Goal: Entertainment & Leisure: Consume media (video, audio)

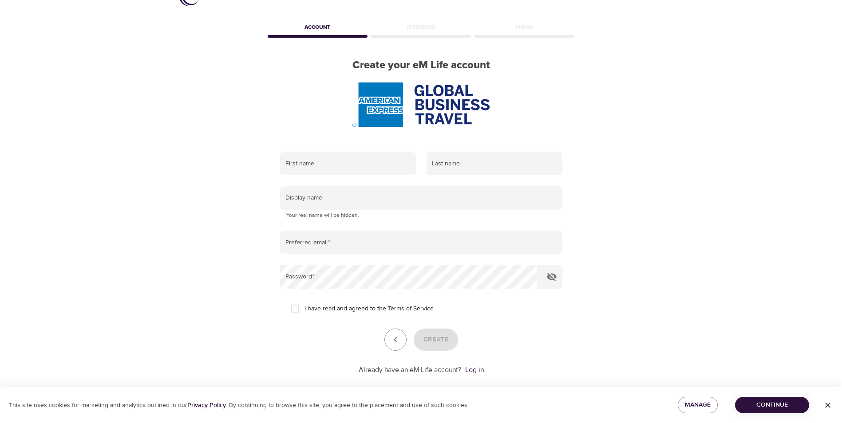
scroll to position [37, 0]
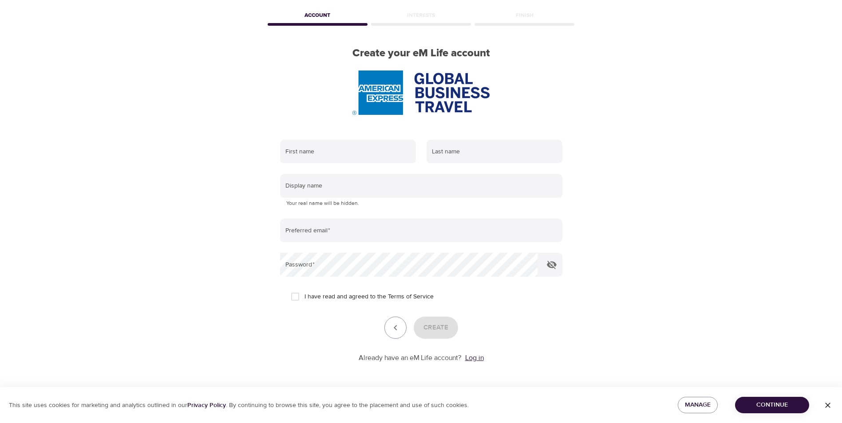
click at [471, 359] on link "Log in" at bounding box center [474, 358] width 19 height 9
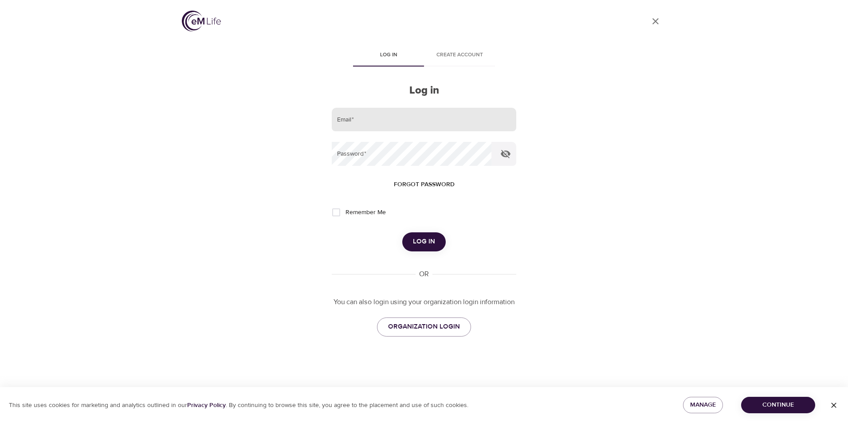
click at [374, 122] on input "email" at bounding box center [424, 120] width 185 height 24
click at [404, 124] on input "[PERSON_NAME][EMAIL_ADDRESS][PERSON_NAME][DOMAIN_NAME]" at bounding box center [424, 120] width 185 height 24
type input "[PERSON_NAME][EMAIL_ADDRESS][PERSON_NAME][DOMAIN_NAME]"
click at [334, 213] on input "Remember Me" at bounding box center [336, 212] width 19 height 19
checkbox input "true"
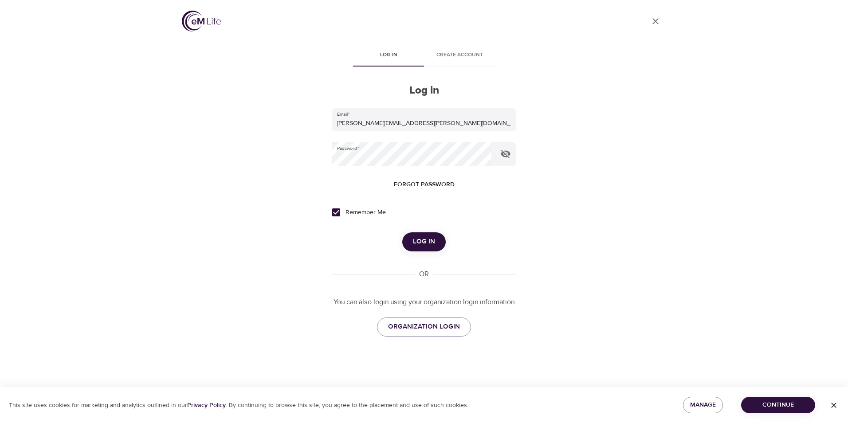
click at [422, 239] on span "Log in" at bounding box center [424, 242] width 22 height 12
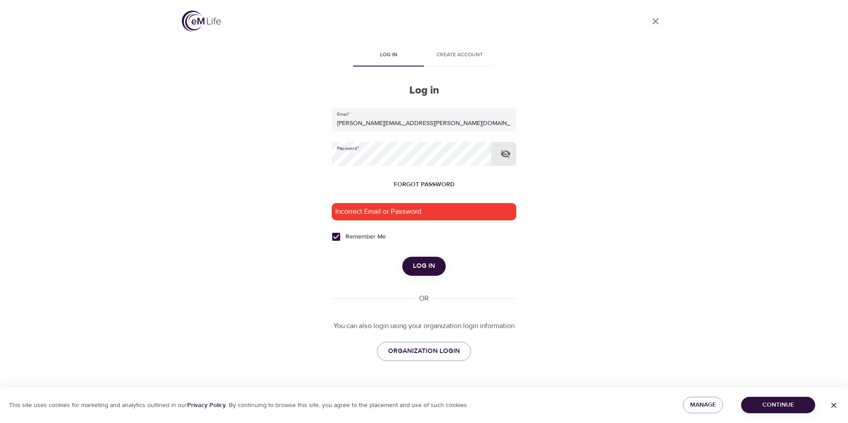
click at [509, 156] on icon "button" at bounding box center [506, 154] width 11 height 11
click at [428, 273] on button "Log in" at bounding box center [423, 266] width 43 height 19
click at [425, 265] on span "Log in" at bounding box center [424, 266] width 22 height 12
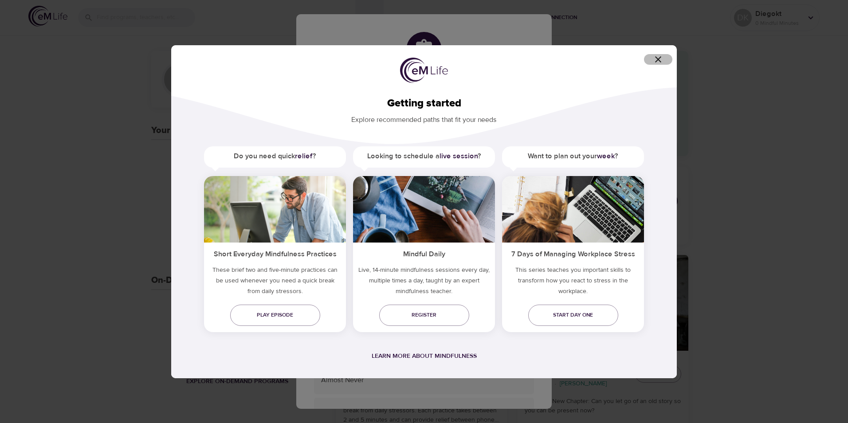
click at [661, 57] on icon "button" at bounding box center [658, 59] width 6 height 6
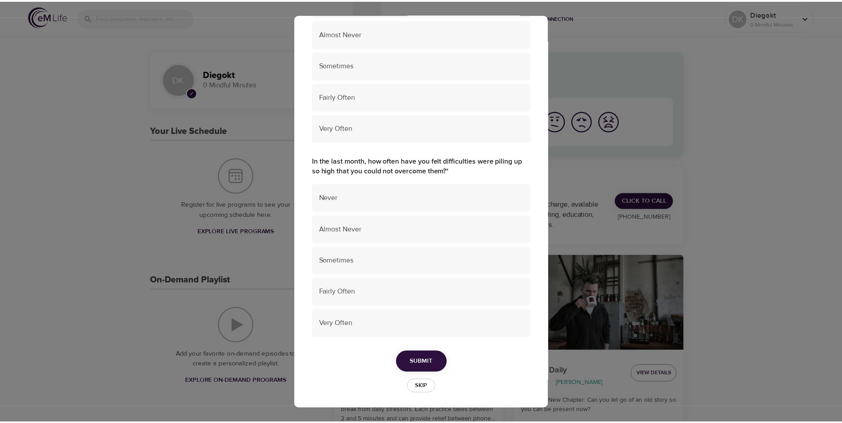
scroll to position [545, 0]
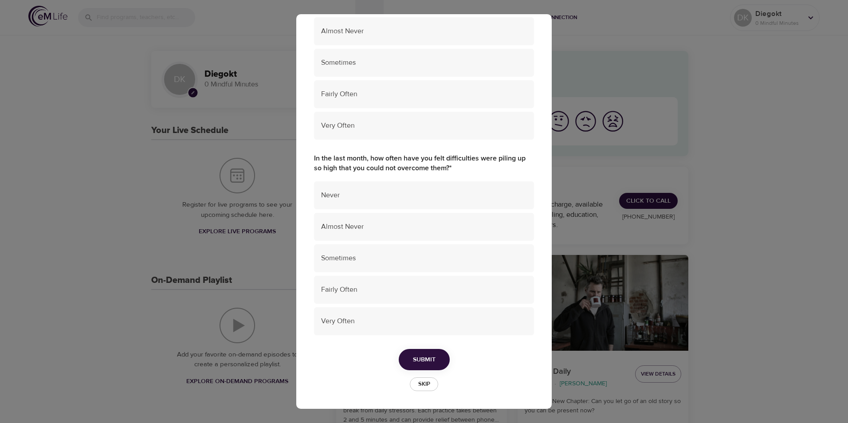
click at [425, 382] on span "Skip" at bounding box center [424, 384] width 20 height 10
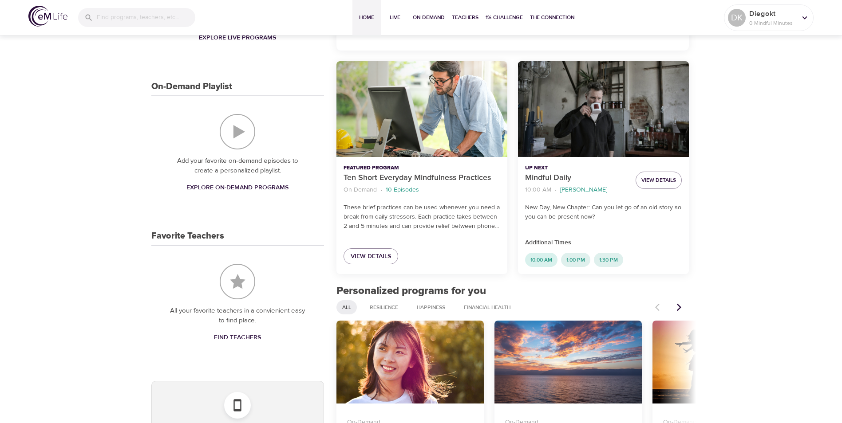
scroll to position [355, 0]
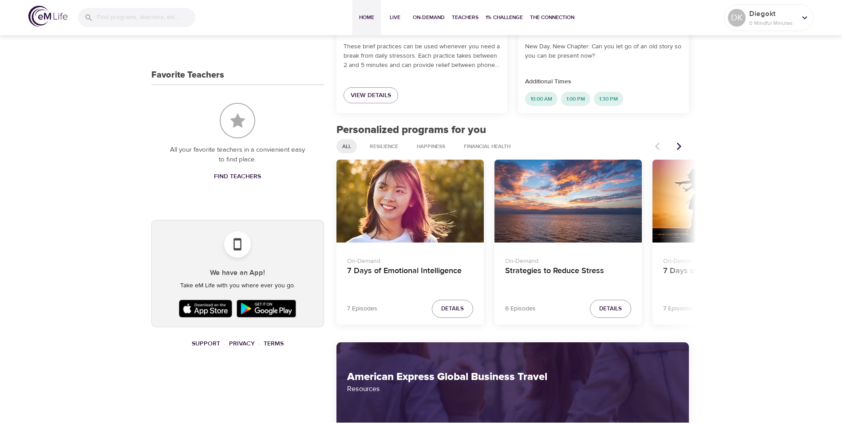
click at [420, 231] on div "7 Days of Emotional Intelligence" at bounding box center [409, 201] width 147 height 83
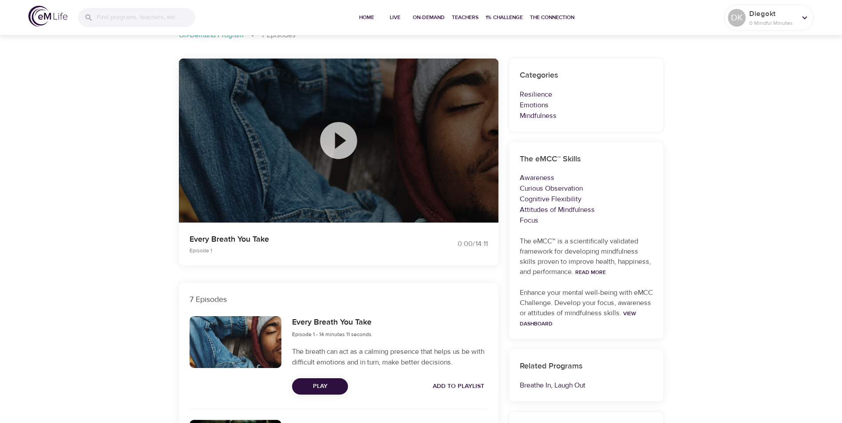
scroll to position [133, 0]
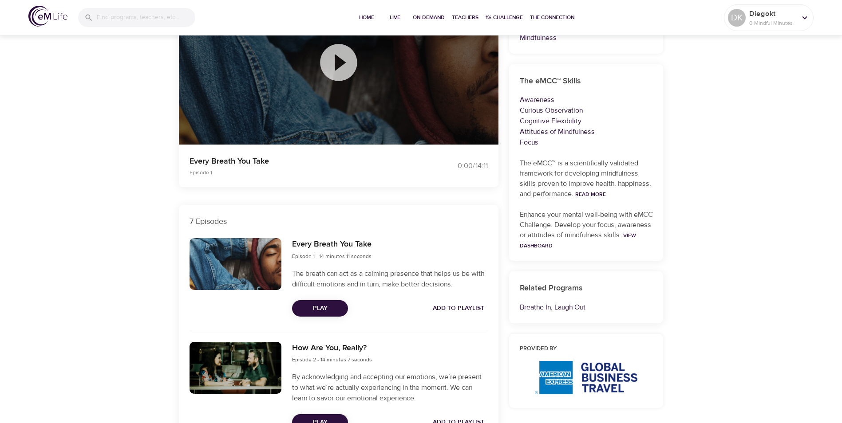
click at [345, 57] on icon at bounding box center [338, 62] width 37 height 37
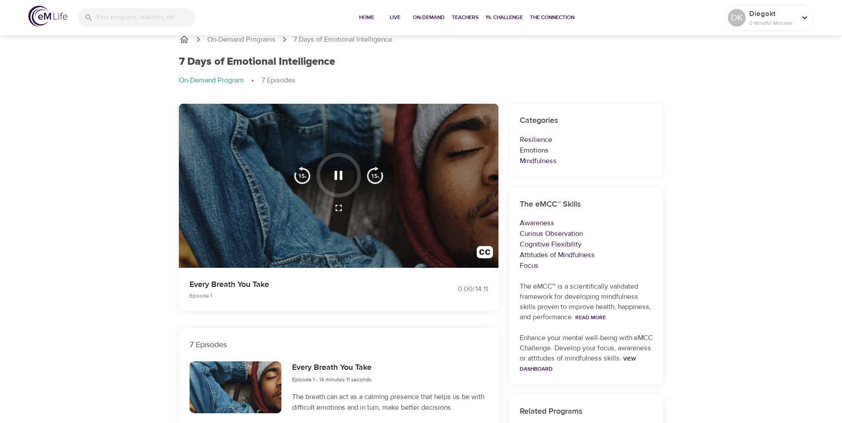
scroll to position [0, 0]
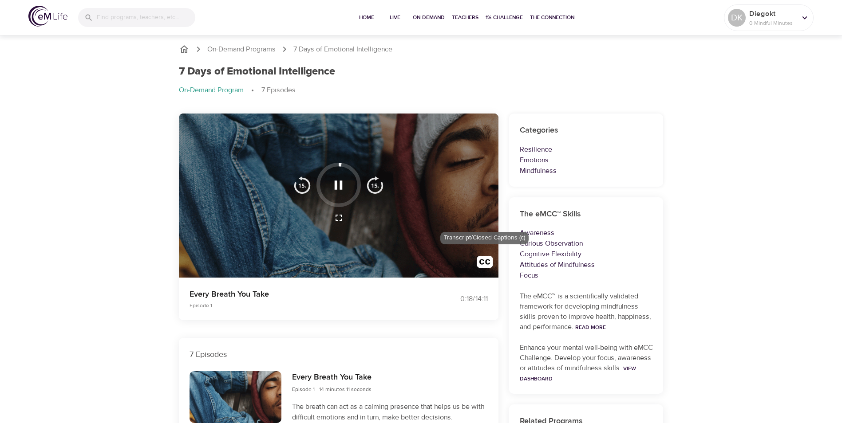
click at [488, 262] on img "button" at bounding box center [485, 264] width 16 height 16
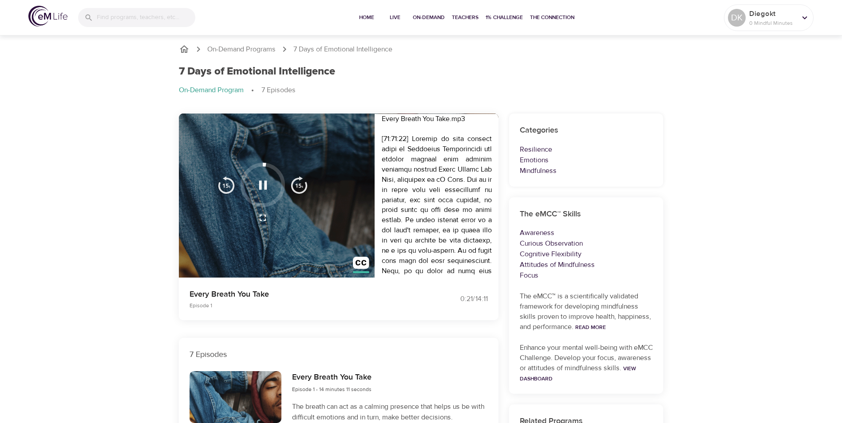
scroll to position [44, 0]
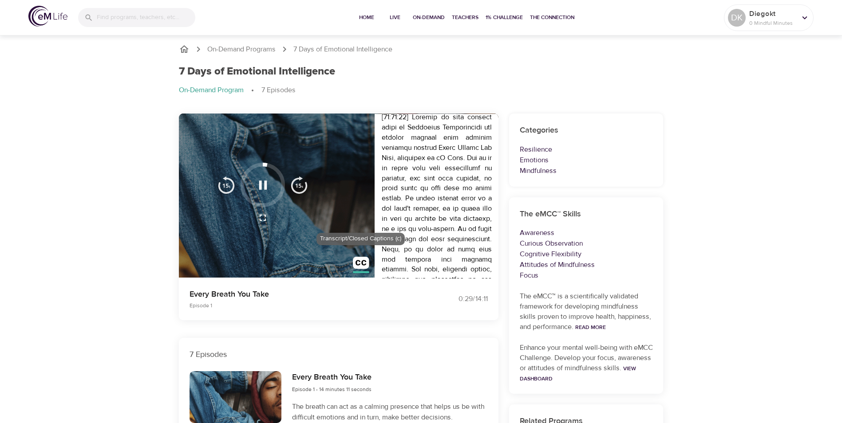
click at [364, 263] on img "button" at bounding box center [361, 265] width 16 height 16
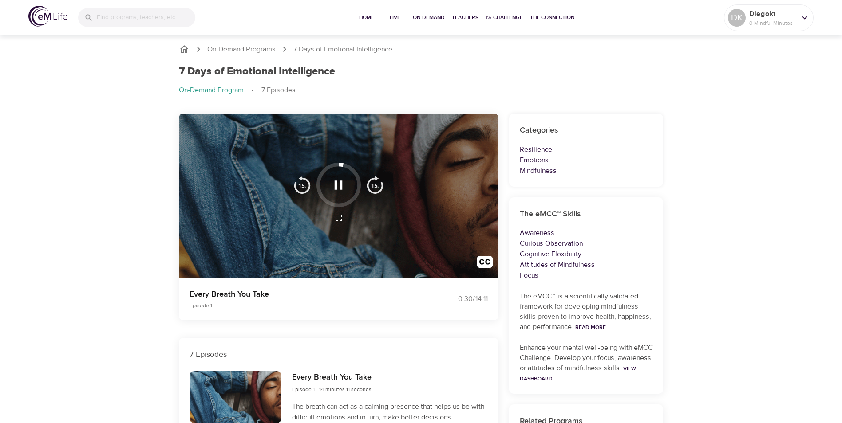
click at [382, 229] on div at bounding box center [338, 196] width 319 height 165
click at [343, 181] on icon "button" at bounding box center [339, 185] width 16 height 16
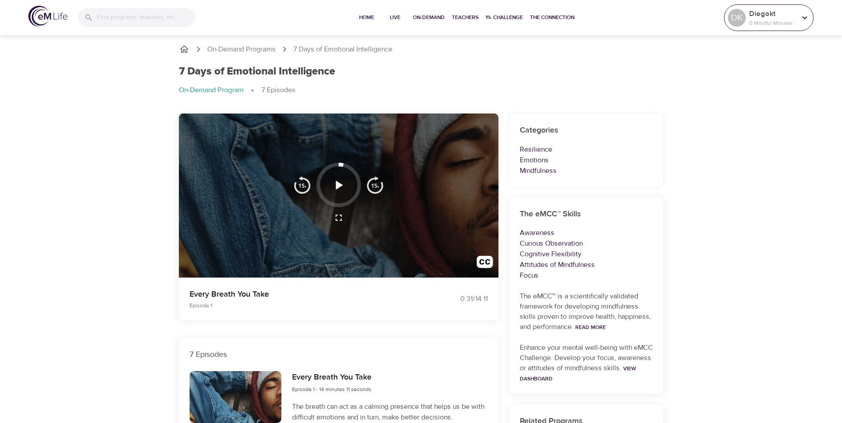
click at [774, 22] on p "0 Mindful Minutes" at bounding box center [772, 23] width 47 height 8
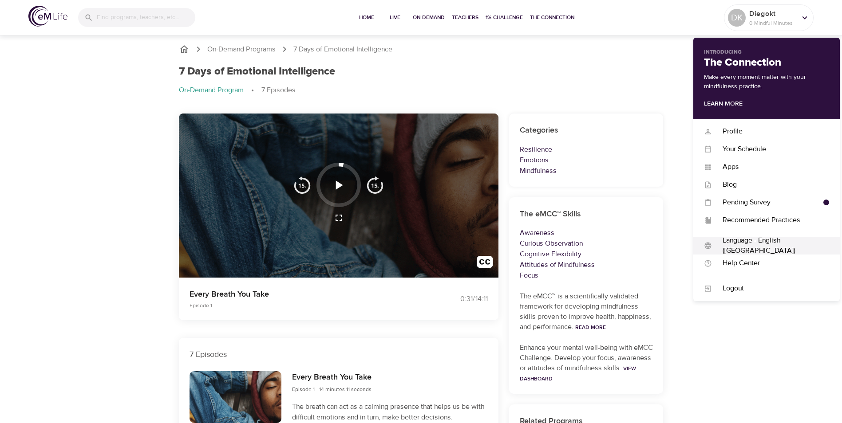
click at [733, 243] on div "Language - English (US)" at bounding box center [770, 246] width 117 height 20
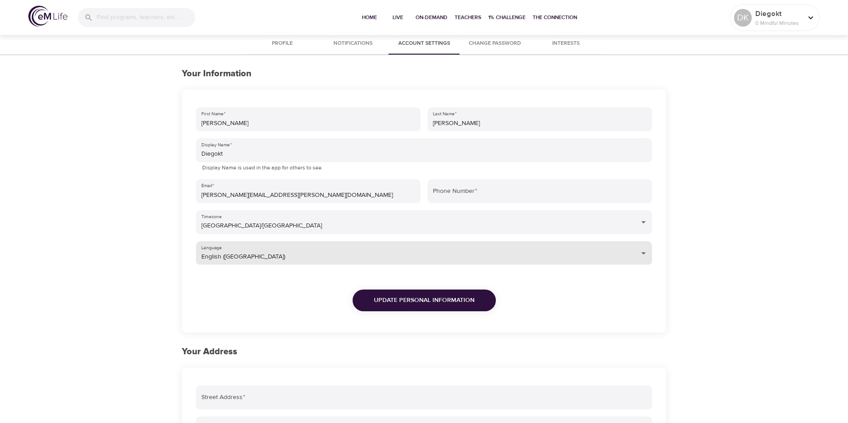
click at [224, 256] on body "Home Live On-Demand Teachers 1% Challenge The Connection DK Diegokt 0 Mindful M…" at bounding box center [424, 330] width 848 height 661
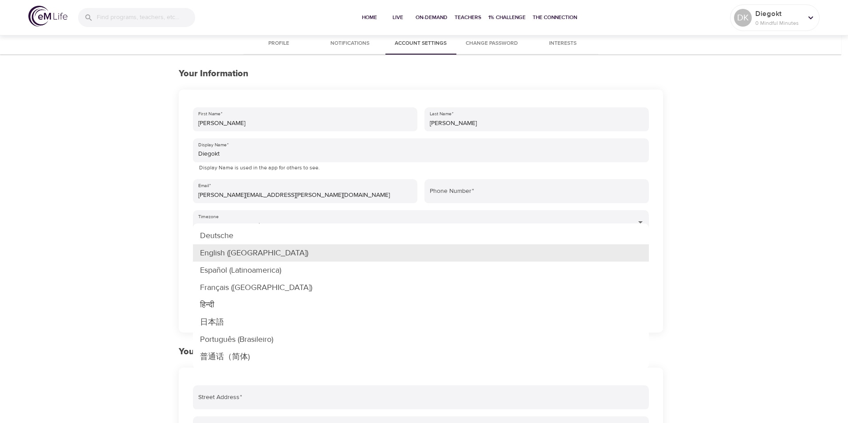
click at [244, 267] on li "Español (Latinoamerica)" at bounding box center [421, 270] width 456 height 17
type input "es-LA"
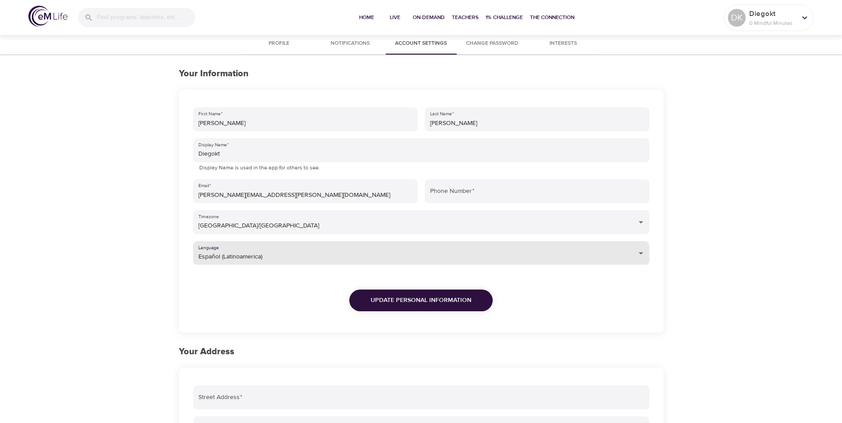
click at [449, 299] on span "Update Personal Information" at bounding box center [421, 300] width 101 height 11
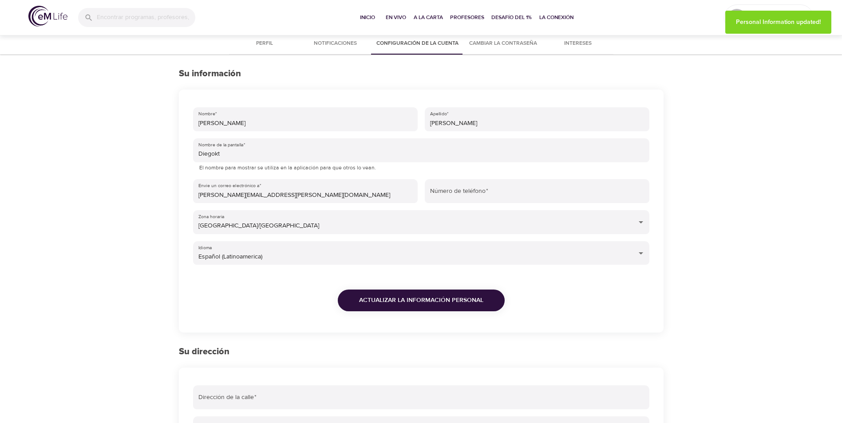
click at [273, 42] on span "Perfil" at bounding box center [264, 43] width 60 height 9
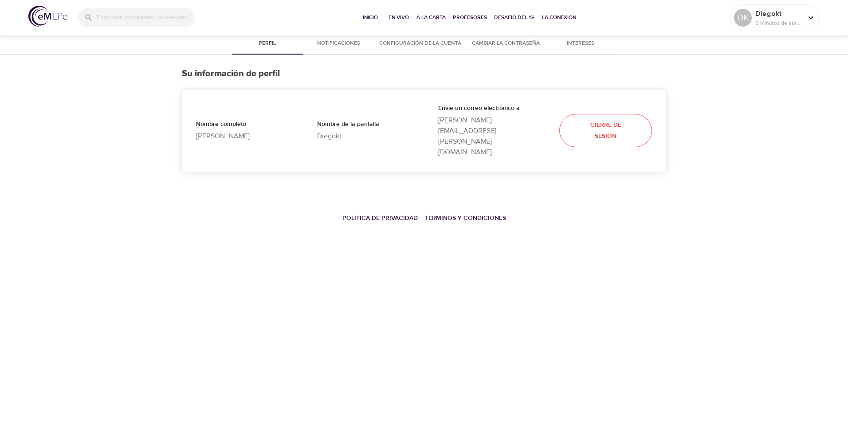
select select "10"
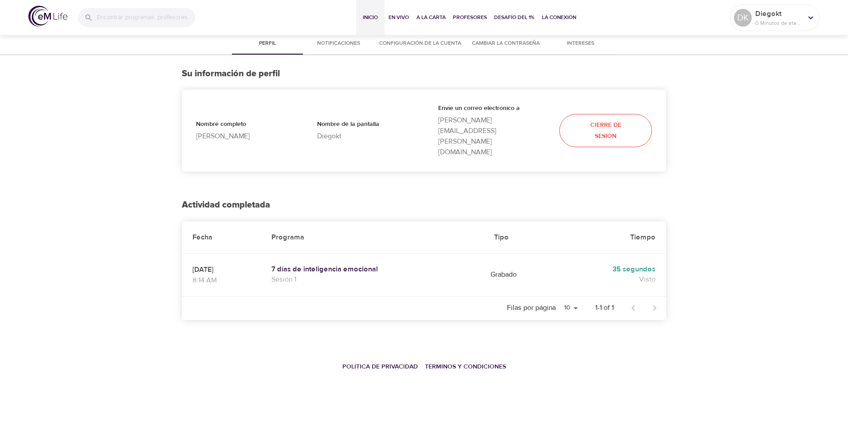
click at [366, 19] on span "Inicio" at bounding box center [370, 17] width 21 height 9
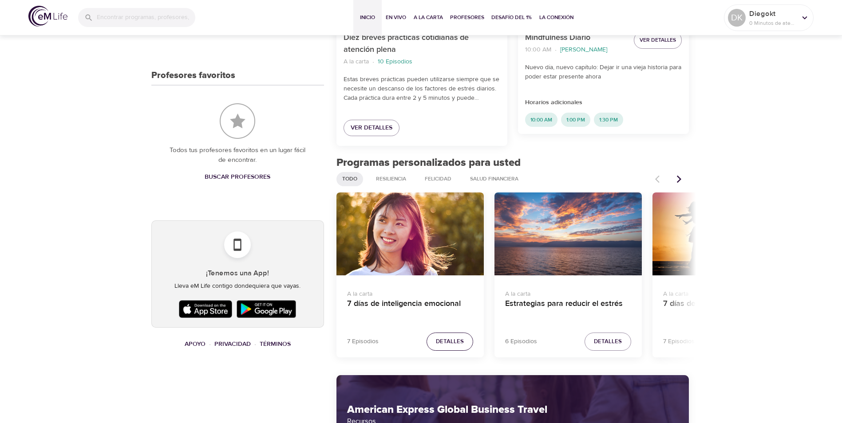
scroll to position [355, 0]
click at [414, 247] on div "7 días de inteligencia emocional" at bounding box center [409, 233] width 147 height 83
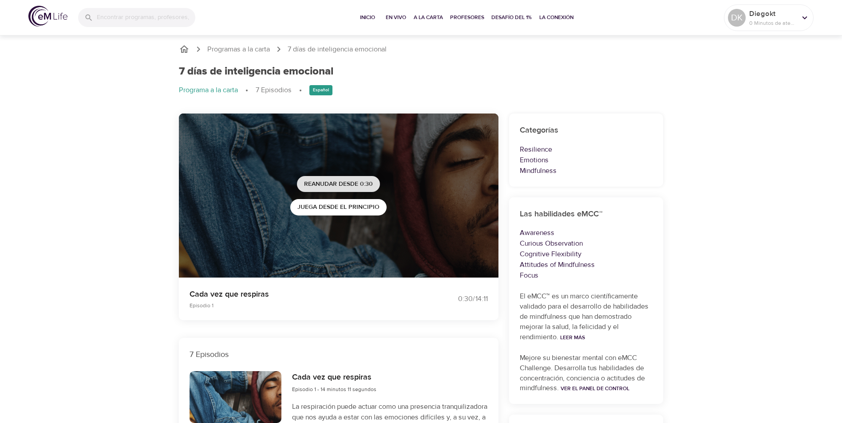
click at [347, 186] on span "Reanudar desde 0:30" at bounding box center [338, 184] width 69 height 11
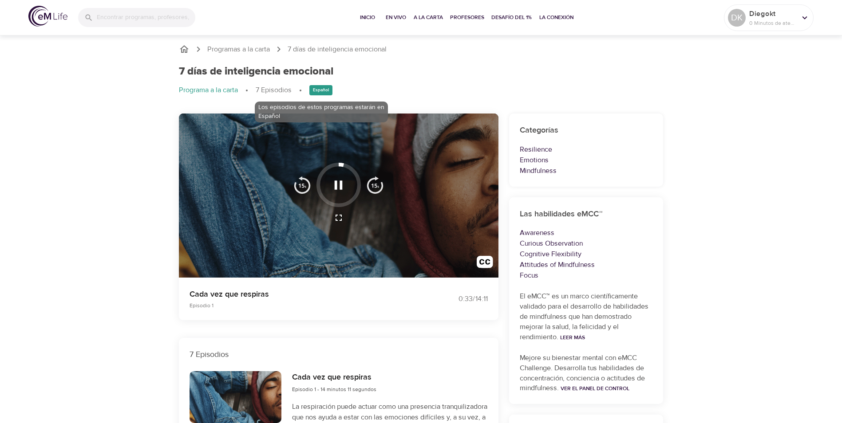
click at [324, 92] on div "Español" at bounding box center [320, 90] width 23 height 10
click at [304, 186] on img "button" at bounding box center [302, 185] width 18 height 18
click at [406, 206] on div at bounding box center [338, 196] width 319 height 165
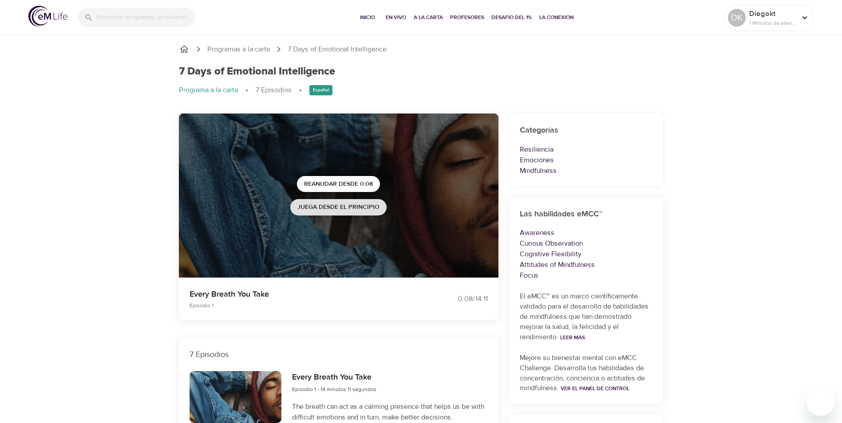
click at [338, 205] on span "Juega desde el principio" at bounding box center [338, 207] width 82 height 11
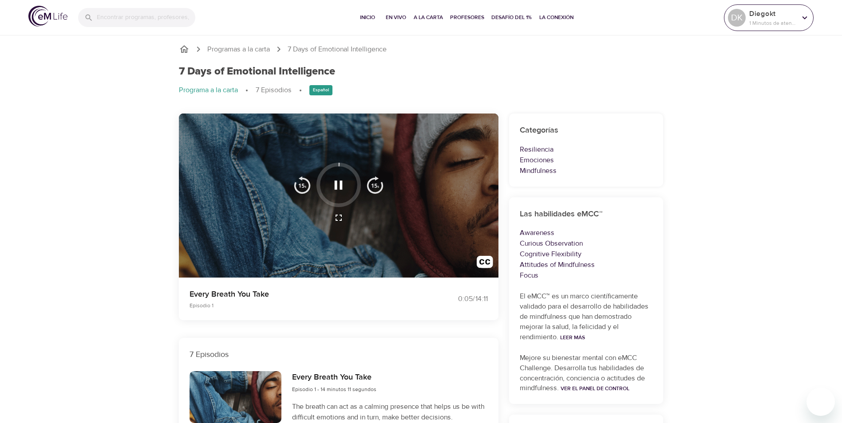
click at [774, 22] on p "1 Minutos de atención" at bounding box center [772, 23] width 47 height 8
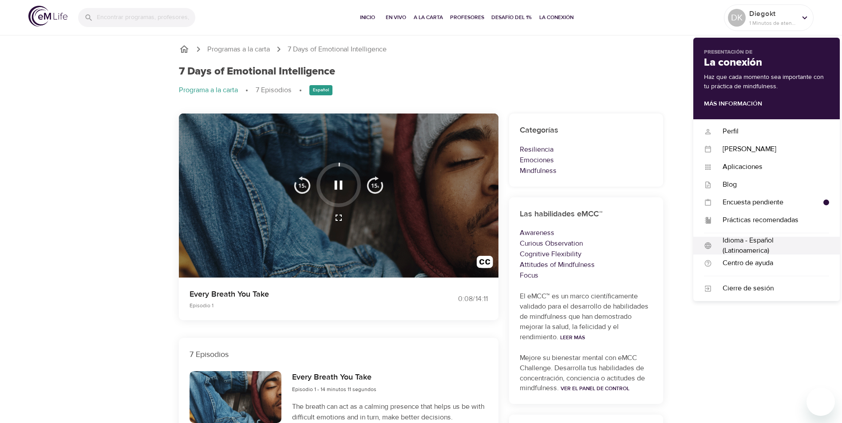
click at [745, 240] on div "Idioma - Español (Latinoamerica)" at bounding box center [770, 246] width 117 height 20
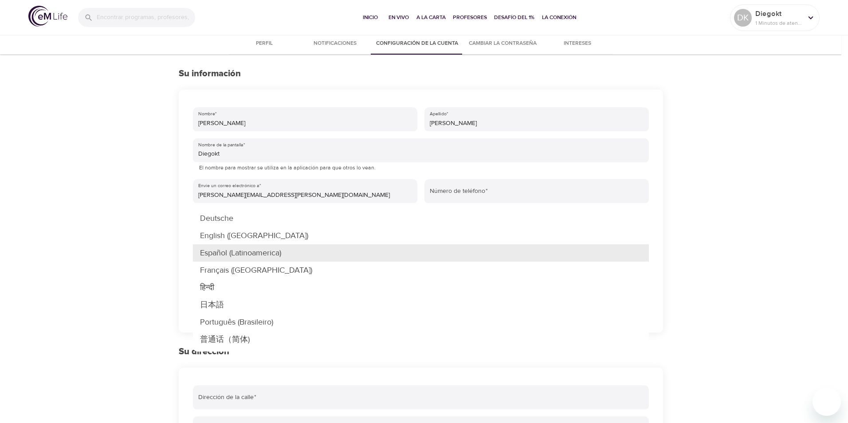
click at [252, 255] on body "Inicio En vivo A la carta Profesores Desafío del 1% La Conexión DK Diegokt 1 Mi…" at bounding box center [424, 330] width 848 height 661
click at [228, 232] on li "English ([GEOGRAPHIC_DATA])" at bounding box center [421, 235] width 456 height 17
type input "en-US"
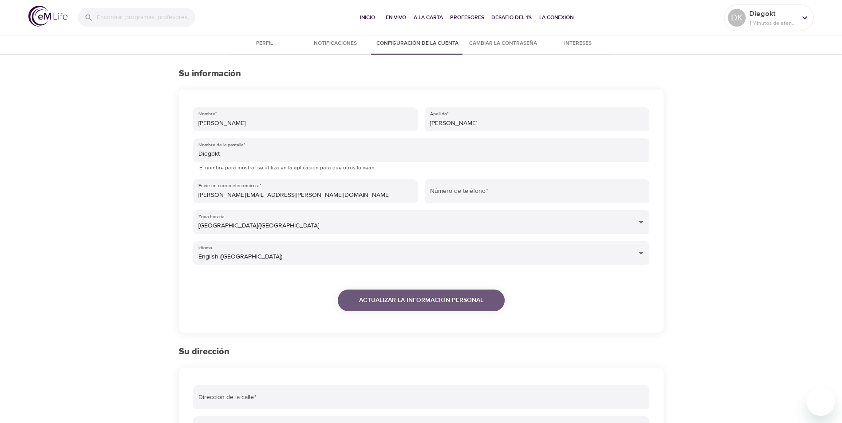
click at [423, 293] on button "Actualizar la información personal" at bounding box center [421, 301] width 167 height 22
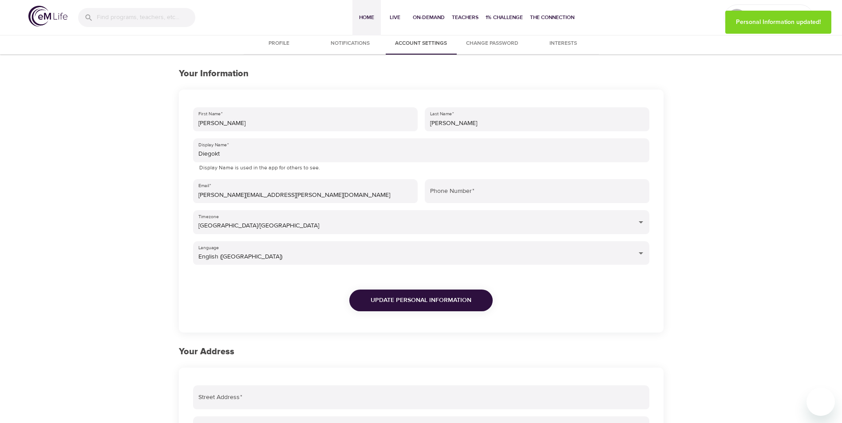
click at [365, 18] on span "Home" at bounding box center [366, 17] width 21 height 9
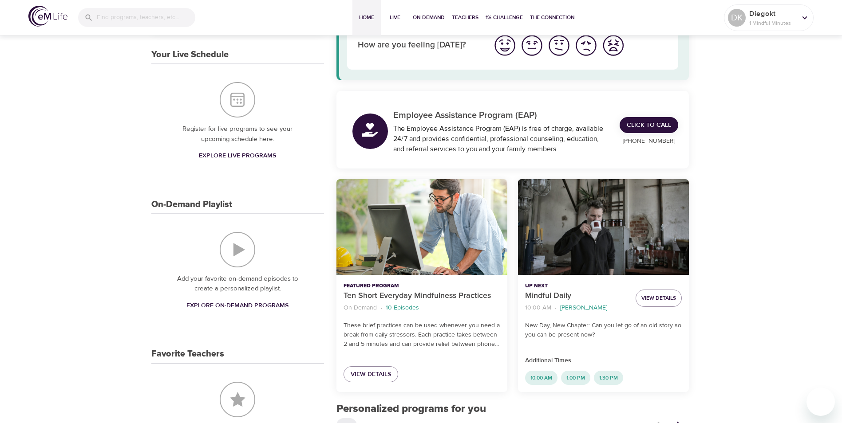
scroll to position [311, 0]
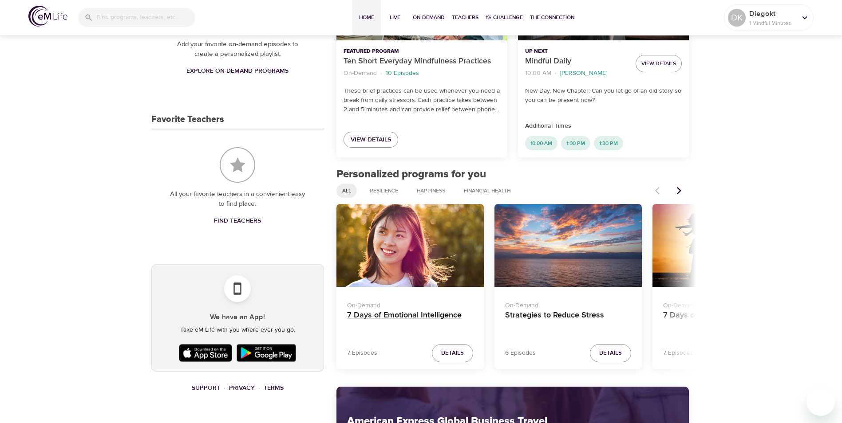
click at [420, 315] on h4 "7 Days of Emotional Intelligence" at bounding box center [410, 321] width 126 height 21
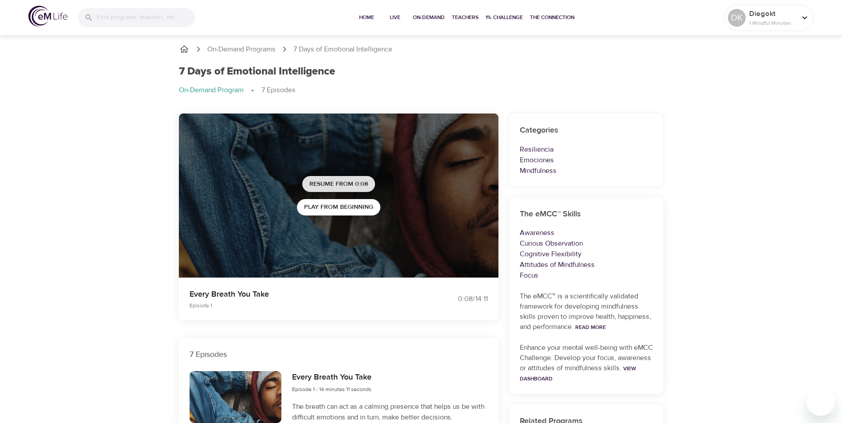
click at [346, 184] on span "Resume from 0:08" at bounding box center [338, 184] width 59 height 11
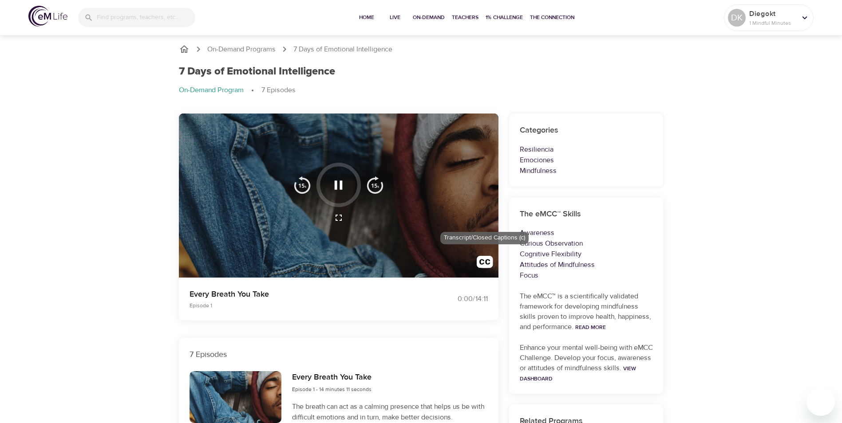
click at [485, 265] on img "button" at bounding box center [485, 264] width 16 height 16
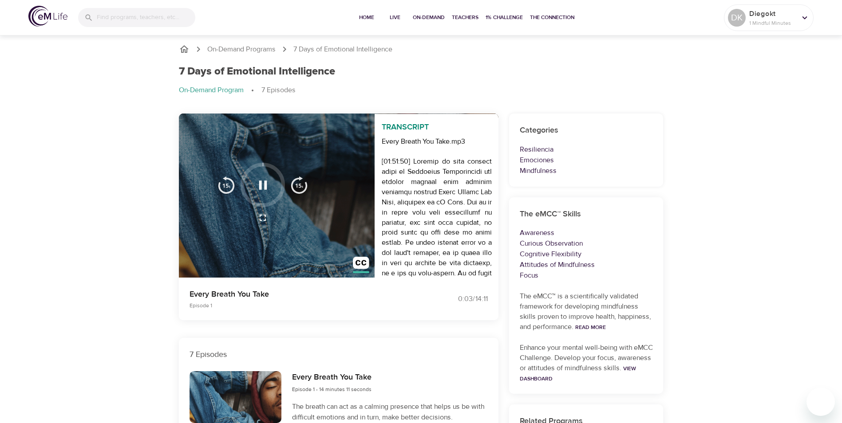
click at [301, 189] on img "button" at bounding box center [299, 185] width 18 height 18
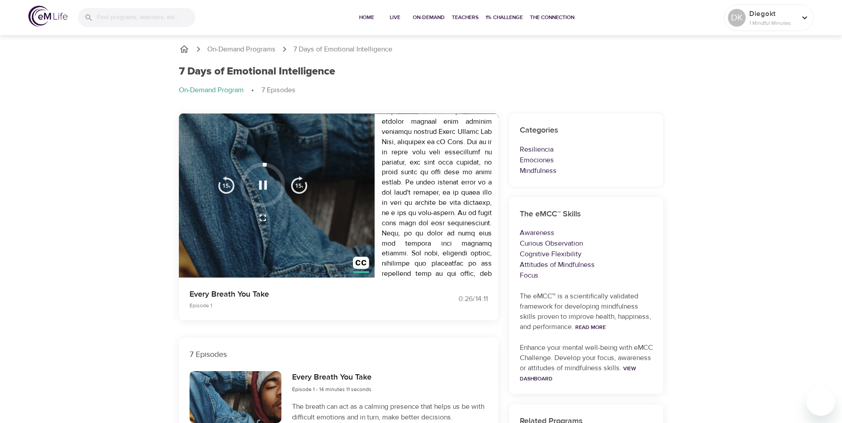
scroll to position [89, 0]
click at [262, 185] on icon "button" at bounding box center [263, 185] width 16 height 16
